Goal: Task Accomplishment & Management: Use online tool/utility

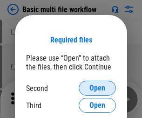
click at [97, 88] on span "Open" at bounding box center [97, 87] width 16 height 7
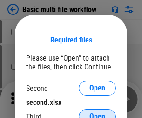
click at [97, 113] on span "Open" at bounding box center [97, 116] width 16 height 7
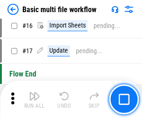
click at [34, 99] on img "button" at bounding box center [34, 95] width 11 height 11
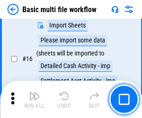
scroll to position [620, 0]
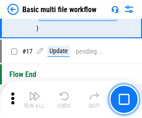
click at [34, 99] on img "button" at bounding box center [34, 95] width 11 height 11
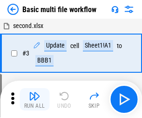
click at [34, 99] on img "button" at bounding box center [34, 95] width 11 height 11
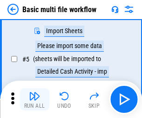
click at [34, 99] on img "button" at bounding box center [34, 95] width 11 height 11
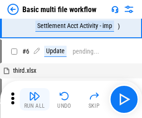
click at [34, 99] on img "button" at bounding box center [34, 95] width 11 height 11
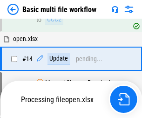
scroll to position [620, 0]
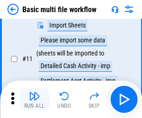
click at [34, 99] on img "button" at bounding box center [34, 95] width 11 height 11
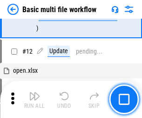
click at [34, 99] on img "button" at bounding box center [34, 95] width 11 height 11
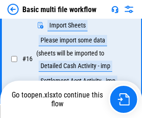
scroll to position [620, 0]
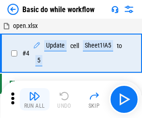
click at [34, 99] on img "button" at bounding box center [34, 95] width 11 height 11
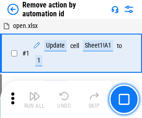
scroll to position [34, 0]
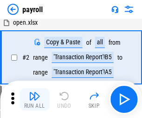
click at [34, 99] on img "button" at bounding box center [34, 95] width 11 height 11
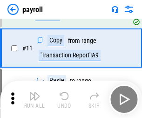
scroll to position [68, 0]
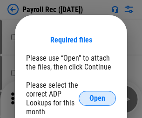
click at [97, 98] on span "Open" at bounding box center [97, 98] width 16 height 7
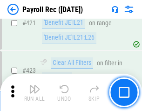
scroll to position [4421, 0]
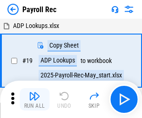
click at [34, 99] on img "button" at bounding box center [34, 95] width 11 height 11
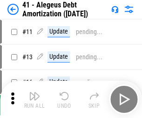
click at [34, 99] on img "button" at bounding box center [34, 95] width 11 height 11
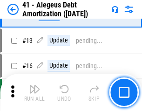
scroll to position [115, 0]
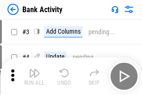
click at [34, 76] on img "button" at bounding box center [34, 72] width 11 height 11
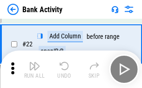
scroll to position [250, 0]
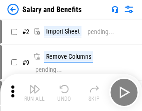
click at [34, 92] on img "button" at bounding box center [34, 88] width 11 height 11
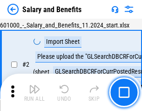
scroll to position [68, 0]
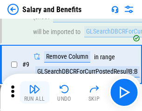
click at [34, 92] on img "button" at bounding box center [34, 88] width 11 height 11
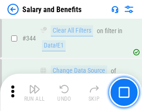
scroll to position [4365, 0]
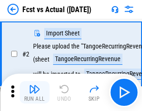
click at [34, 92] on img "button" at bounding box center [34, 88] width 11 height 11
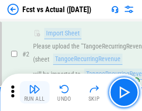
scroll to position [87, 0]
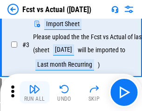
click at [34, 92] on img "button" at bounding box center [34, 88] width 11 height 11
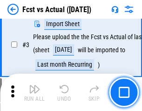
scroll to position [140, 0]
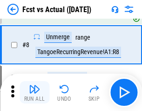
click at [34, 92] on img "button" at bounding box center [34, 88] width 11 height 11
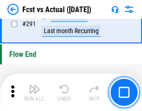
scroll to position [4412, 0]
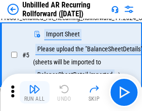
click at [34, 92] on img "button" at bounding box center [34, 88] width 11 height 11
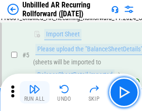
scroll to position [88, 0]
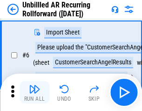
click at [34, 92] on img "button" at bounding box center [34, 88] width 11 height 11
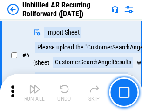
scroll to position [150, 0]
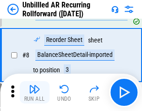
click at [34, 92] on img "button" at bounding box center [34, 88] width 11 height 11
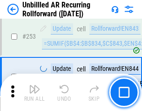
scroll to position [3166, 0]
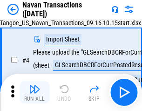
click at [34, 92] on img "button" at bounding box center [34, 88] width 11 height 11
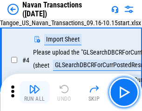
scroll to position [80, 0]
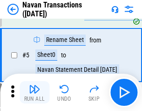
click at [34, 92] on img "button" at bounding box center [34, 88] width 11 height 11
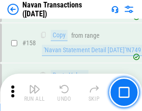
scroll to position [3022, 0]
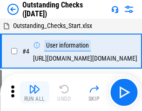
click at [34, 92] on img "button" at bounding box center [34, 88] width 11 height 11
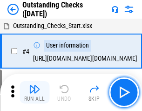
scroll to position [97, 0]
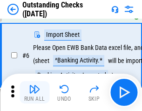
click at [34, 92] on img "button" at bounding box center [34, 88] width 11 height 11
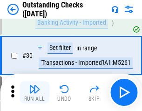
click at [34, 92] on img "button" at bounding box center [34, 88] width 11 height 11
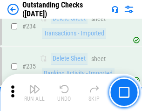
scroll to position [2831, 0]
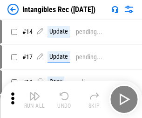
click at [34, 99] on img "button" at bounding box center [34, 95] width 11 height 11
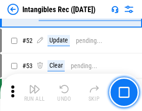
scroll to position [363, 0]
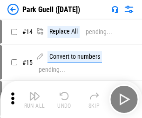
click at [34, 92] on img "button" at bounding box center [34, 95] width 11 height 11
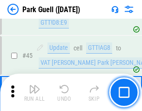
scroll to position [1166, 0]
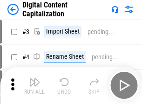
click at [34, 78] on img "button" at bounding box center [34, 81] width 11 height 11
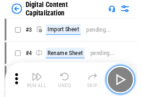
scroll to position [87, 0]
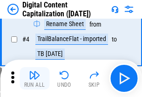
click at [34, 78] on img "button" at bounding box center [34, 74] width 11 height 11
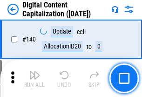
scroll to position [989, 0]
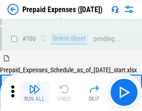
click at [34, 92] on img "button" at bounding box center [34, 88] width 11 height 11
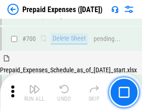
scroll to position [2563, 0]
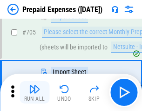
click at [34, 92] on img "button" at bounding box center [34, 88] width 11 height 11
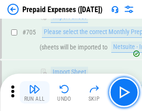
scroll to position [2611, 0]
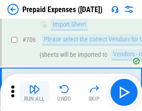
click at [34, 92] on img "button" at bounding box center [34, 88] width 11 height 11
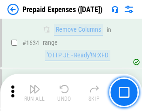
scroll to position [9076, 0]
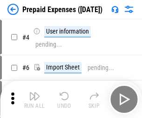
click at [34, 99] on img "button" at bounding box center [34, 95] width 11 height 11
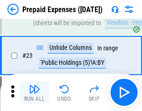
click at [34, 92] on img "button" at bounding box center [34, 88] width 11 height 11
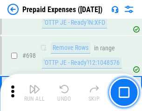
scroll to position [3246, 0]
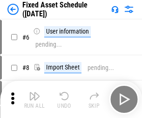
click at [34, 99] on img "button" at bounding box center [34, 95] width 11 height 11
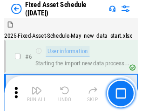
scroll to position [98, 0]
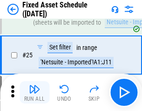
click at [34, 92] on img "button" at bounding box center [34, 88] width 11 height 11
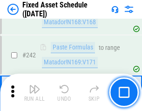
scroll to position [2888, 0]
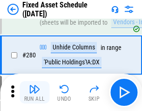
click at [34, 92] on img "button" at bounding box center [34, 88] width 11 height 11
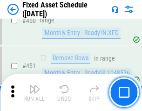
scroll to position [4167, 0]
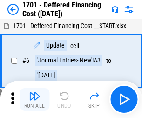
click at [34, 99] on img "button" at bounding box center [34, 95] width 11 height 11
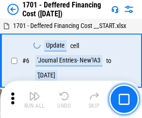
scroll to position [112, 0]
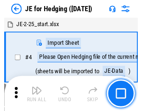
scroll to position [53, 0]
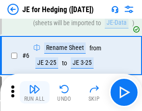
click at [34, 92] on img "button" at bounding box center [34, 88] width 11 height 11
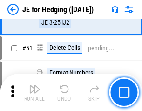
scroll to position [604, 0]
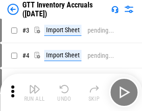
click at [34, 92] on img "button" at bounding box center [34, 88] width 11 height 11
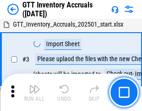
scroll to position [60, 0]
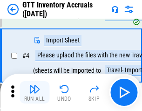
click at [34, 92] on img "button" at bounding box center [34, 88] width 11 height 11
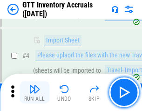
scroll to position [108, 0]
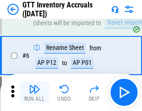
click at [34, 92] on img "button" at bounding box center [34, 88] width 11 height 11
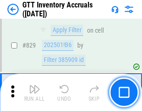
scroll to position [7075, 0]
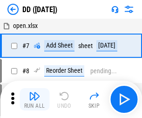
click at [34, 99] on img "button" at bounding box center [34, 95] width 11 height 11
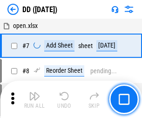
scroll to position [90, 0]
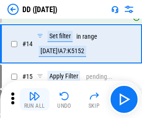
click at [34, 99] on img "button" at bounding box center [34, 95] width 11 height 11
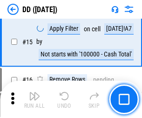
scroll to position [240, 0]
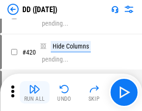
click at [34, 92] on img "button" at bounding box center [34, 88] width 11 height 11
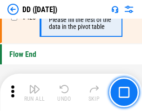
scroll to position [4462, 0]
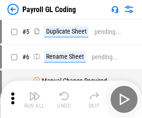
click at [34, 99] on img "button" at bounding box center [34, 95] width 11 height 11
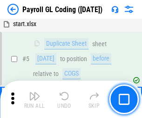
scroll to position [112, 0]
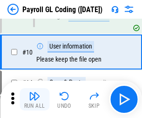
click at [34, 99] on img "button" at bounding box center [34, 95] width 11 height 11
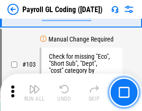
scroll to position [2187, 0]
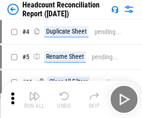
click at [34, 99] on img "button" at bounding box center [34, 95] width 11 height 11
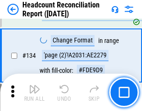
scroll to position [1121, 0]
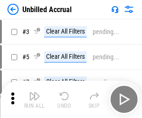
click at [34, 99] on img "button" at bounding box center [34, 95] width 11 height 11
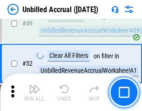
scroll to position [846, 0]
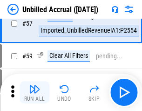
click at [34, 92] on img "button" at bounding box center [34, 88] width 11 height 11
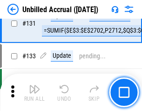
scroll to position [2777, 0]
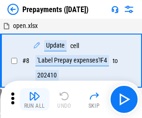
click at [34, 99] on img "button" at bounding box center [34, 95] width 11 height 11
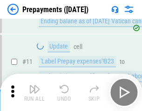
scroll to position [58, 0]
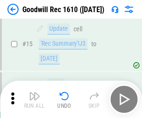
scroll to position [159, 0]
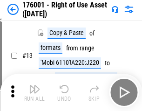
scroll to position [60, 0]
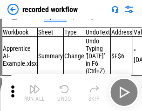
click at [34, 92] on img "button" at bounding box center [34, 88] width 11 height 11
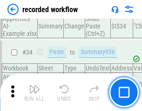
scroll to position [2914, 0]
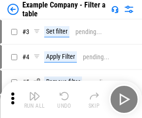
click at [34, 99] on img "button" at bounding box center [34, 95] width 11 height 11
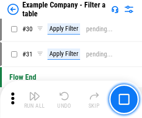
scroll to position [853, 0]
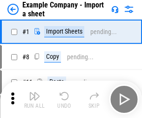
click at [34, 92] on img "button" at bounding box center [34, 95] width 11 height 11
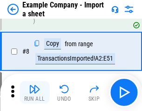
click at [34, 92] on img "button" at bounding box center [34, 88] width 11 height 11
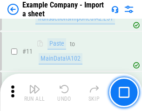
scroll to position [206, 0]
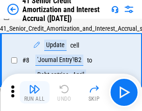
click at [34, 92] on img "button" at bounding box center [34, 88] width 11 height 11
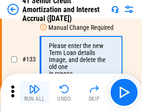
click at [34, 92] on img "button" at bounding box center [34, 88] width 11 height 11
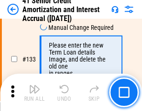
scroll to position [974, 0]
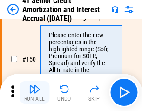
click at [34, 92] on img "button" at bounding box center [34, 88] width 11 height 11
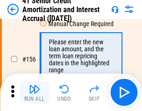
click at [34, 92] on img "button" at bounding box center [34, 88] width 11 height 11
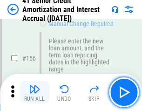
scroll to position [1136, 0]
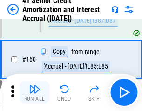
click at [34, 92] on img "button" at bounding box center [34, 88] width 11 height 11
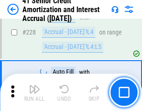
scroll to position [2088, 0]
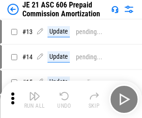
click at [34, 92] on img "button" at bounding box center [34, 95] width 11 height 11
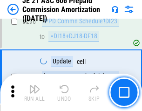
scroll to position [1715, 0]
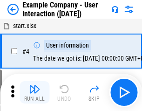
click at [34, 92] on img "button" at bounding box center [34, 88] width 11 height 11
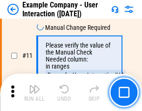
scroll to position [202, 0]
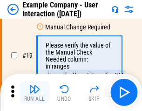
click at [34, 92] on img "button" at bounding box center [34, 88] width 11 height 11
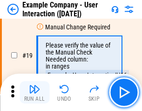
click at [34, 92] on img "button" at bounding box center [34, 88] width 11 height 11
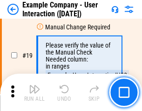
scroll to position [257, 0]
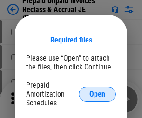
click at [97, 94] on span "Open" at bounding box center [97, 93] width 16 height 7
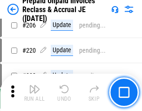
scroll to position [1208, 0]
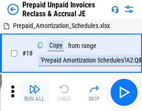
click at [34, 92] on img "button" at bounding box center [34, 88] width 11 height 11
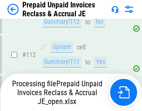
scroll to position [1161, 0]
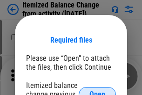
click at [97, 90] on span "Open" at bounding box center [97, 93] width 16 height 7
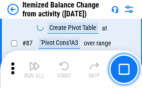
scroll to position [911, 0]
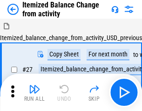
scroll to position [14, 0]
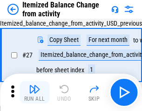
click at [34, 92] on img "button" at bounding box center [34, 88] width 11 height 11
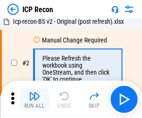
click at [34, 99] on img "button" at bounding box center [34, 95] width 11 height 11
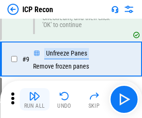
click at [34, 99] on img "button" at bounding box center [34, 95] width 11 height 11
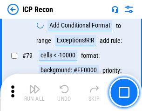
scroll to position [914, 0]
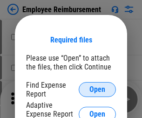
click at [97, 89] on span "Open" at bounding box center [97, 89] width 16 height 7
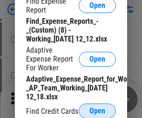
click at [97, 110] on span "Open" at bounding box center [97, 110] width 16 height 7
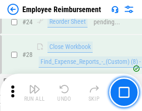
scroll to position [436, 0]
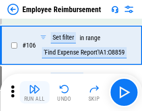
click at [34, 92] on img "button" at bounding box center [34, 88] width 11 height 11
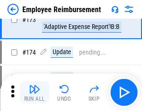
click at [34, 92] on img "button" at bounding box center [34, 88] width 11 height 11
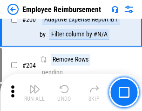
scroll to position [2358, 0]
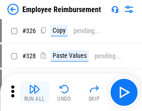
click at [34, 92] on img "button" at bounding box center [34, 88] width 11 height 11
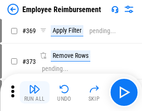
click at [34, 92] on img "button" at bounding box center [34, 88] width 11 height 11
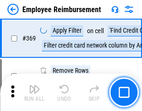
scroll to position [4966, 0]
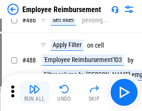
click at [34, 92] on img "button" at bounding box center [34, 88] width 11 height 11
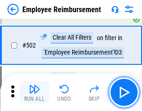
scroll to position [5982, 0]
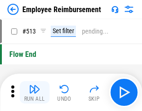
click at [34, 92] on img "button" at bounding box center [34, 88] width 11 height 11
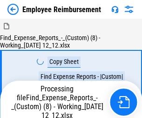
scroll to position [32, 0]
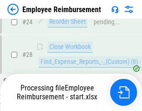
scroll to position [436, 0]
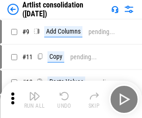
click at [34, 99] on img "button" at bounding box center [34, 95] width 11 height 11
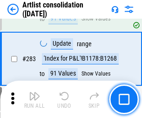
scroll to position [3855, 0]
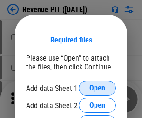
click at [97, 88] on span "Open" at bounding box center [97, 87] width 16 height 7
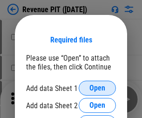
click at [97, 88] on span "Open" at bounding box center [97, 87] width 16 height 7
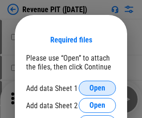
click at [97, 88] on span "Open" at bounding box center [97, 87] width 16 height 7
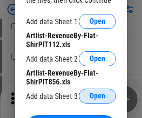
click at [97, 96] on span "Open" at bounding box center [97, 95] width 16 height 7
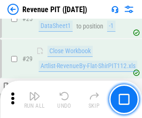
scroll to position [428, 0]
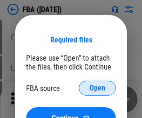
click at [97, 88] on span "Open" at bounding box center [97, 87] width 16 height 7
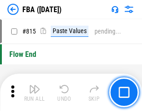
scroll to position [8345, 0]
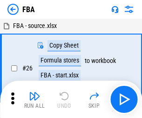
scroll to position [9, 0]
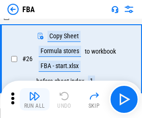
click at [34, 99] on img "button" at bounding box center [34, 95] width 11 height 11
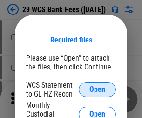
click at [97, 89] on span "Open" at bounding box center [97, 89] width 16 height 7
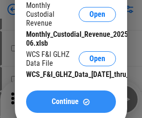
click at [71, 105] on span "Continue" at bounding box center [65, 101] width 27 height 7
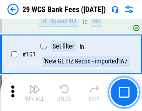
scroll to position [908, 0]
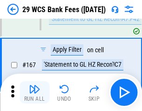
click at [34, 92] on img "button" at bounding box center [34, 88] width 11 height 11
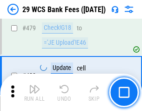
scroll to position [4806, 0]
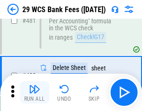
click at [34, 92] on img "button" at bounding box center [34, 88] width 11 height 11
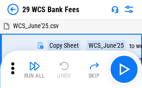
scroll to position [17, 0]
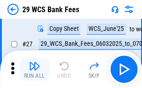
click at [34, 69] on img "button" at bounding box center [34, 65] width 11 height 11
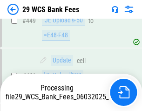
scroll to position [4686, 0]
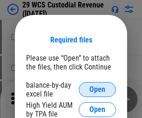
click at [97, 89] on span "Open" at bounding box center [97, 89] width 16 height 7
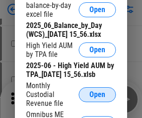
click at [97, 98] on span "Open" at bounding box center [97, 94] width 16 height 7
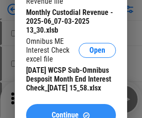
click at [71, 111] on span "Continue" at bounding box center [65, 114] width 27 height 7
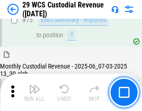
scroll to position [974, 0]
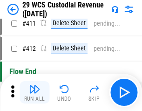
click at [34, 92] on img "button" at bounding box center [34, 88] width 11 height 11
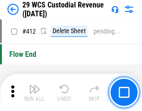
scroll to position [4452, 0]
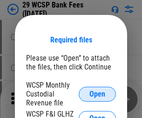
click at [97, 94] on span "Open" at bounding box center [97, 93] width 16 height 7
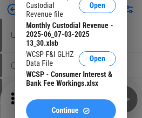
click at [71, 107] on span "Continue" at bounding box center [65, 110] width 27 height 7
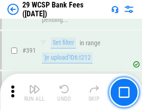
scroll to position [3170, 0]
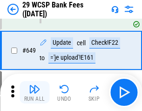
click at [34, 92] on img "button" at bounding box center [34, 88] width 11 height 11
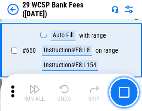
scroll to position [5445, 0]
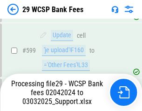
scroll to position [4754, 0]
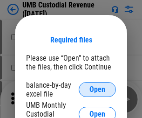
click at [97, 89] on span "Open" at bounding box center [97, 89] width 16 height 7
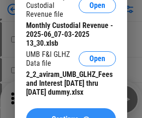
click at [71, 116] on span "Continue" at bounding box center [65, 119] width 27 height 7
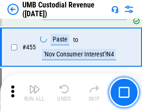
scroll to position [3978, 0]
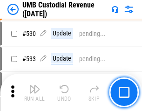
click at [34, 92] on img "button" at bounding box center [34, 88] width 11 height 11
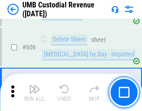
scroll to position [5381, 0]
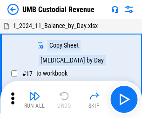
scroll to position [7, 0]
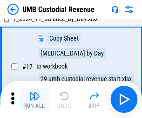
click at [34, 99] on img "button" at bounding box center [34, 95] width 11 height 11
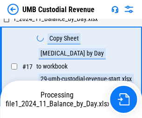
scroll to position [137, 0]
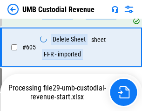
scroll to position [5359, 0]
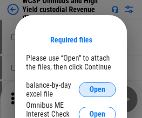
click at [97, 89] on span "Open" at bounding box center [97, 89] width 16 height 7
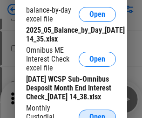
click at [97, 113] on span "Open" at bounding box center [97, 116] width 16 height 7
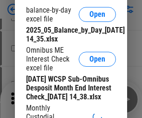
scroll to position [142, 0]
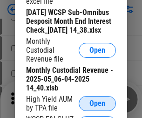
click at [97, 107] on span "Open" at bounding box center [97, 103] width 16 height 7
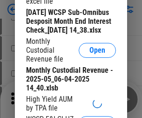
scroll to position [144, 0]
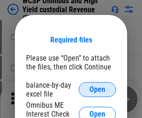
click at [97, 89] on span "Open" at bounding box center [97, 89] width 16 height 7
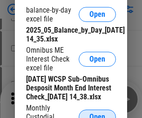
click at [97, 113] on span "Open" at bounding box center [97, 116] width 16 height 7
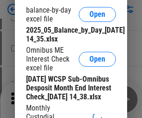
scroll to position [142, 0]
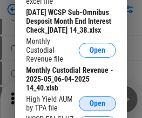
click at [97, 107] on span "Open" at bounding box center [97, 103] width 16 height 7
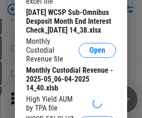
scroll to position [144, 0]
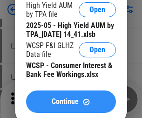
click at [71, 105] on span "Continue" at bounding box center [65, 101] width 27 height 7
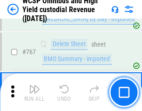
scroll to position [7596, 0]
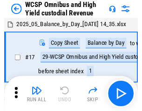
scroll to position [5, 0]
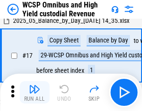
click at [34, 92] on img "button" at bounding box center [34, 88] width 11 height 11
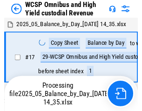
scroll to position [5, 0]
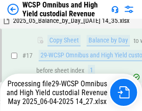
scroll to position [194, 0]
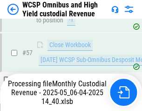
scroll to position [681, 0]
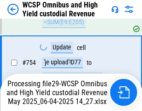
scroll to position [7574, 0]
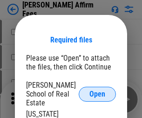
click at [97, 90] on span "Open" at bounding box center [97, 93] width 16 height 7
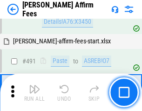
scroll to position [2535, 0]
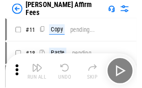
scroll to position [9, 0]
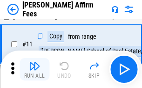
click at [34, 69] on img "button" at bounding box center [34, 65] width 11 height 11
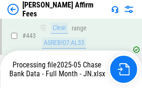
scroll to position [2412, 0]
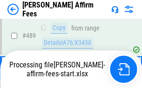
scroll to position [2445, 0]
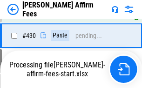
scroll to position [2076, 0]
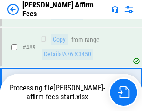
scroll to position [2433, 0]
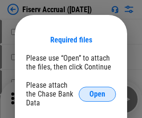
click at [97, 90] on span "Open" at bounding box center [97, 93] width 16 height 7
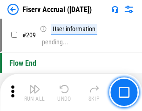
scroll to position [2895, 0]
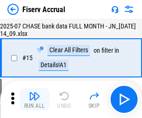
click at [34, 99] on img "button" at bounding box center [34, 95] width 11 height 11
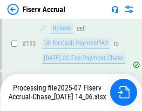
scroll to position [2884, 0]
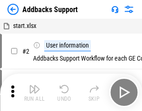
click at [34, 92] on img "button" at bounding box center [34, 88] width 11 height 11
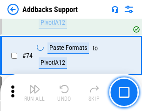
scroll to position [679, 0]
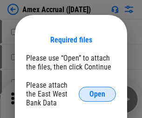
click at [97, 94] on span "Open" at bounding box center [97, 93] width 16 height 7
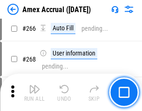
scroll to position [2614, 0]
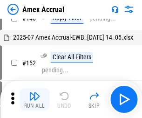
click at [34, 99] on img "button" at bounding box center [34, 95] width 11 height 11
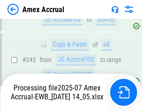
scroll to position [2659, 0]
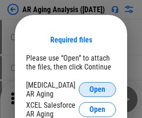
click at [97, 88] on span "Open" at bounding box center [97, 89] width 16 height 7
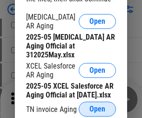
click at [97, 106] on span "Open" at bounding box center [97, 108] width 16 height 7
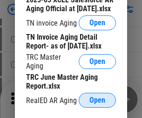
click at [97, 97] on span "Open" at bounding box center [97, 99] width 16 height 7
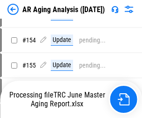
scroll to position [9, 0]
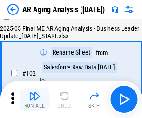
click at [34, 99] on img "button" at bounding box center [34, 95] width 11 height 11
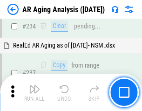
scroll to position [1445, 0]
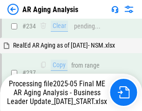
scroll to position [1473, 0]
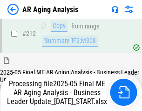
scroll to position [1434, 0]
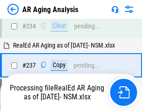
scroll to position [1473, 0]
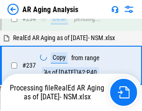
scroll to position [1473, 0]
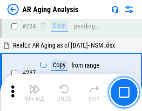
scroll to position [1434, 0]
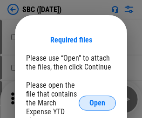
click at [97, 103] on span "Open" at bounding box center [97, 102] width 16 height 7
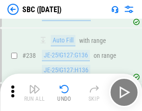
scroll to position [1763, 0]
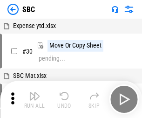
scroll to position [9, 0]
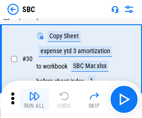
click at [34, 99] on img "button" at bounding box center [34, 95] width 11 height 11
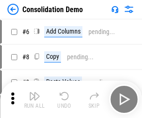
click at [34, 99] on img "button" at bounding box center [34, 95] width 11 height 11
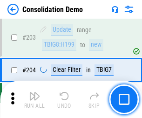
scroll to position [2923, 0]
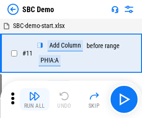
click at [34, 99] on img "button" at bounding box center [34, 95] width 11 height 11
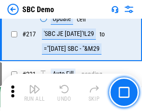
scroll to position [2301, 0]
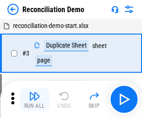
click at [34, 99] on img "button" at bounding box center [34, 95] width 11 height 11
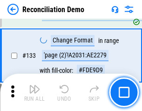
scroll to position [1107, 0]
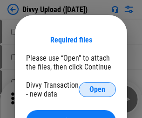
click at [97, 89] on span "Open" at bounding box center [97, 89] width 16 height 7
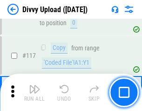
scroll to position [789, 0]
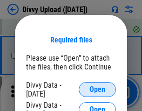
click at [97, 89] on span "Open" at bounding box center [97, 89] width 16 height 7
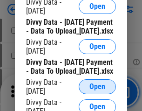
click at [97, 90] on span "Open" at bounding box center [97, 86] width 16 height 7
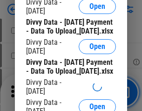
scroll to position [873, 0]
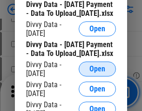
click at [97, 73] on span "Open" at bounding box center [97, 68] width 16 height 7
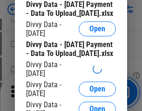
scroll to position [971, 0]
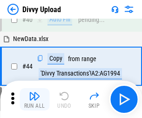
click at [34, 99] on img "button" at bounding box center [34, 95] width 11 height 11
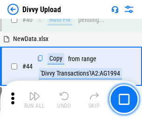
scroll to position [103, 0]
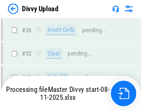
scroll to position [789, 0]
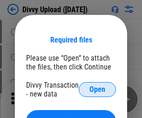
click at [97, 89] on span "Open" at bounding box center [97, 89] width 16 height 7
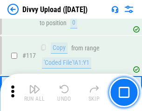
scroll to position [789, 0]
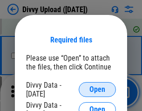
click at [97, 89] on span "Open" at bounding box center [97, 89] width 16 height 7
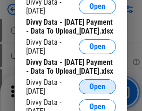
click at [97, 90] on span "Open" at bounding box center [97, 86] width 16 height 7
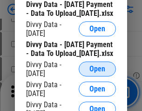
click at [97, 73] on span "Open" at bounding box center [97, 68] width 16 height 7
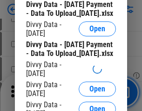
scroll to position [971, 0]
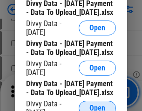
click at [97, 104] on span "Open" at bounding box center [97, 107] width 16 height 7
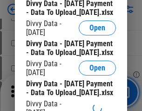
scroll to position [1068, 0]
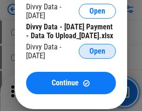
click at [97, 55] on span "Open" at bounding box center [97, 51] width 16 height 7
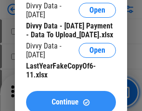
click at [71, 98] on span "Continue" at bounding box center [65, 101] width 27 height 7
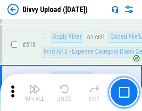
scroll to position [5848, 0]
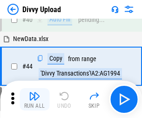
click at [34, 99] on img "button" at bounding box center [34, 95] width 11 height 11
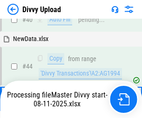
scroll to position [103, 0]
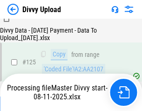
scroll to position [921, 0]
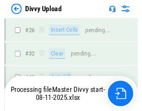
scroll to position [789, 0]
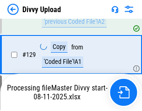
scroll to position [1073, 0]
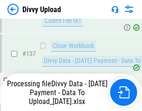
scroll to position [1278, 0]
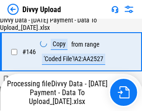
scroll to position [1545, 0]
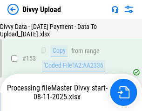
scroll to position [1743, 0]
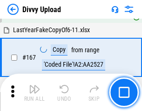
scroll to position [2137, 0]
